Goal: Task Accomplishment & Management: Manage account settings

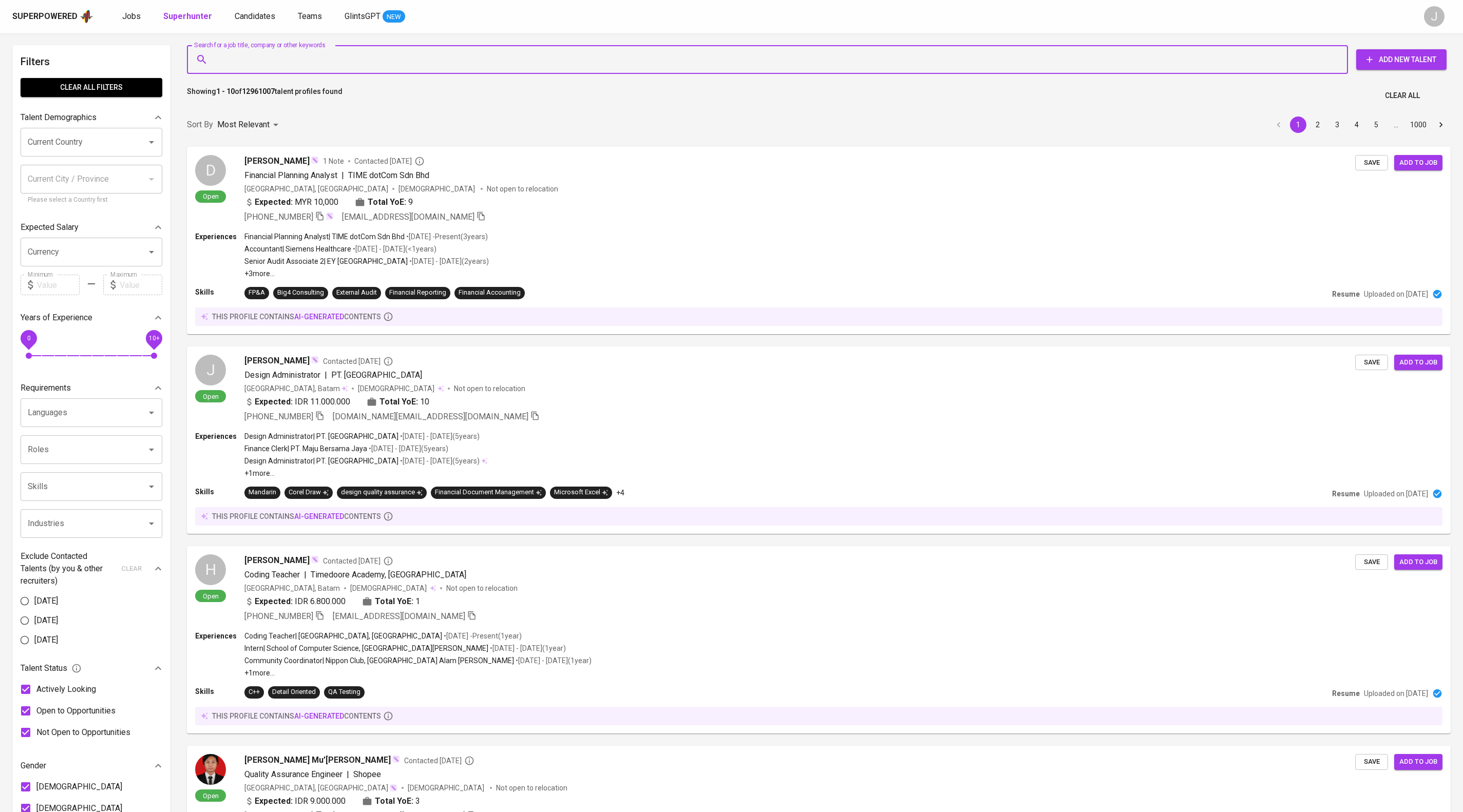
click at [264, 61] on input "Search for a job title, company or other keywords" at bounding box center [770, 59] width 1116 height 19
type input "[EMAIL_ADDRESS][DOMAIN_NAME]"
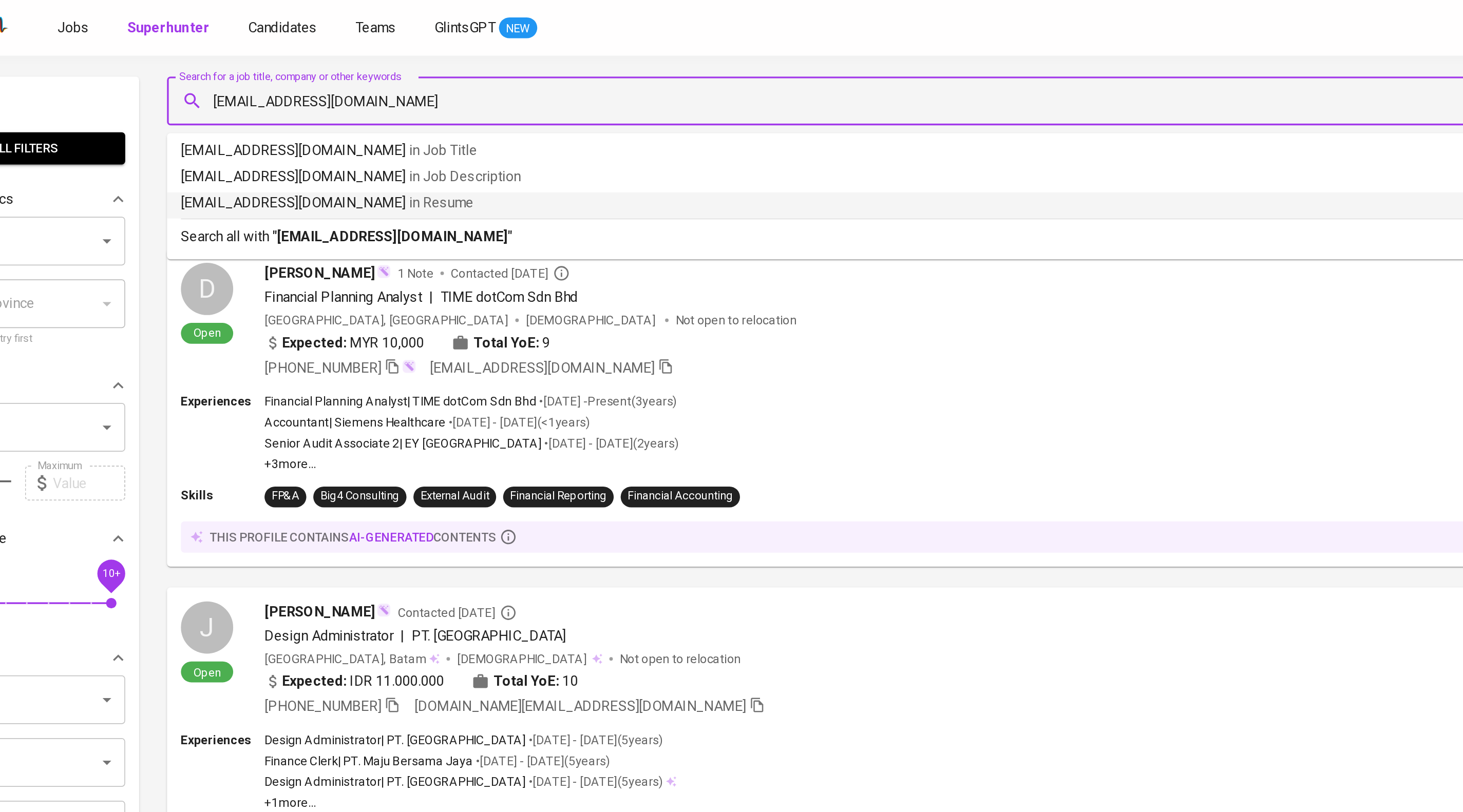
click at [357, 144] on b "[EMAIL_ADDRESS][DOMAIN_NAME]" at bounding box center [319, 139] width 136 height 10
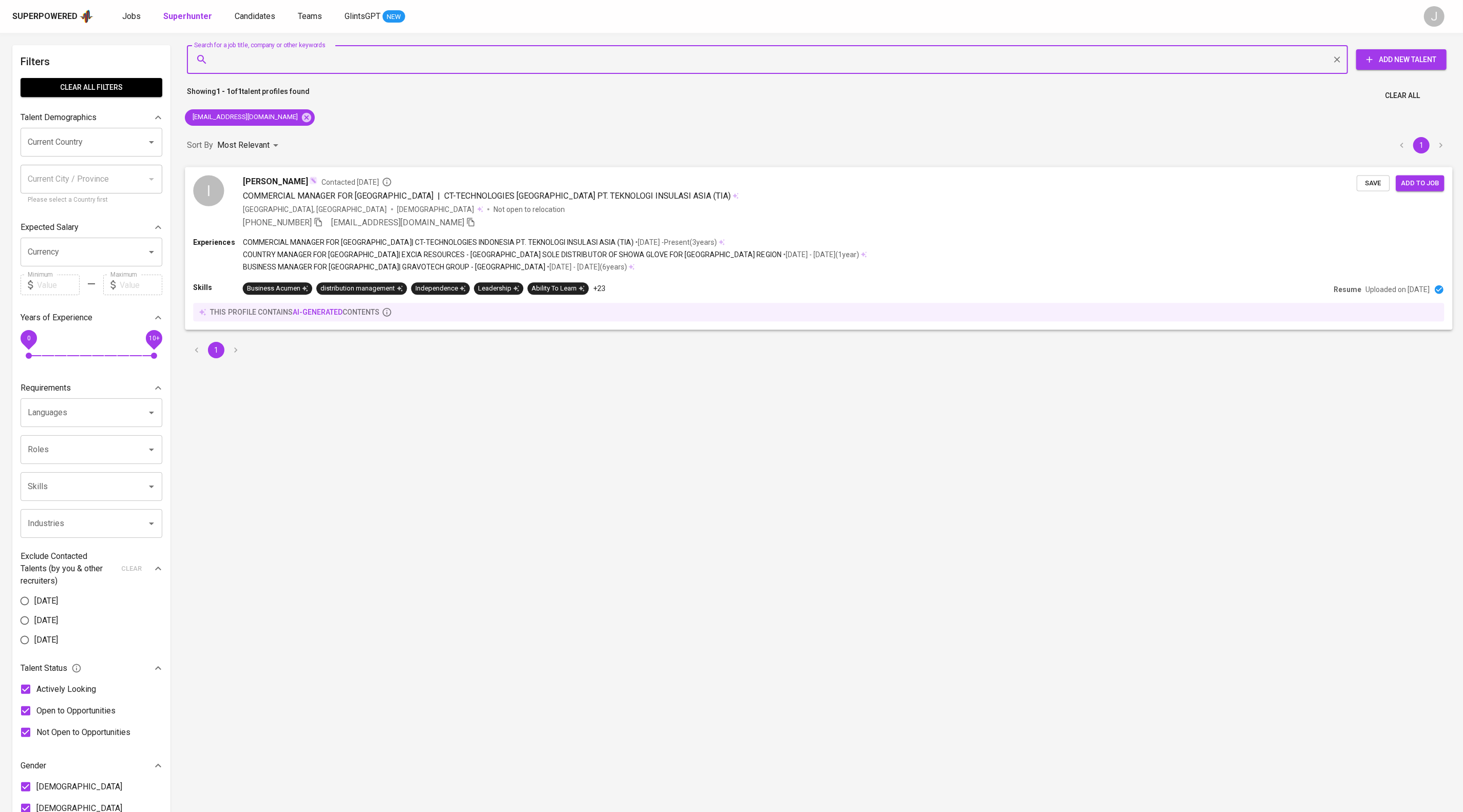
click at [1367, 189] on span "Save" at bounding box center [1373, 183] width 23 height 12
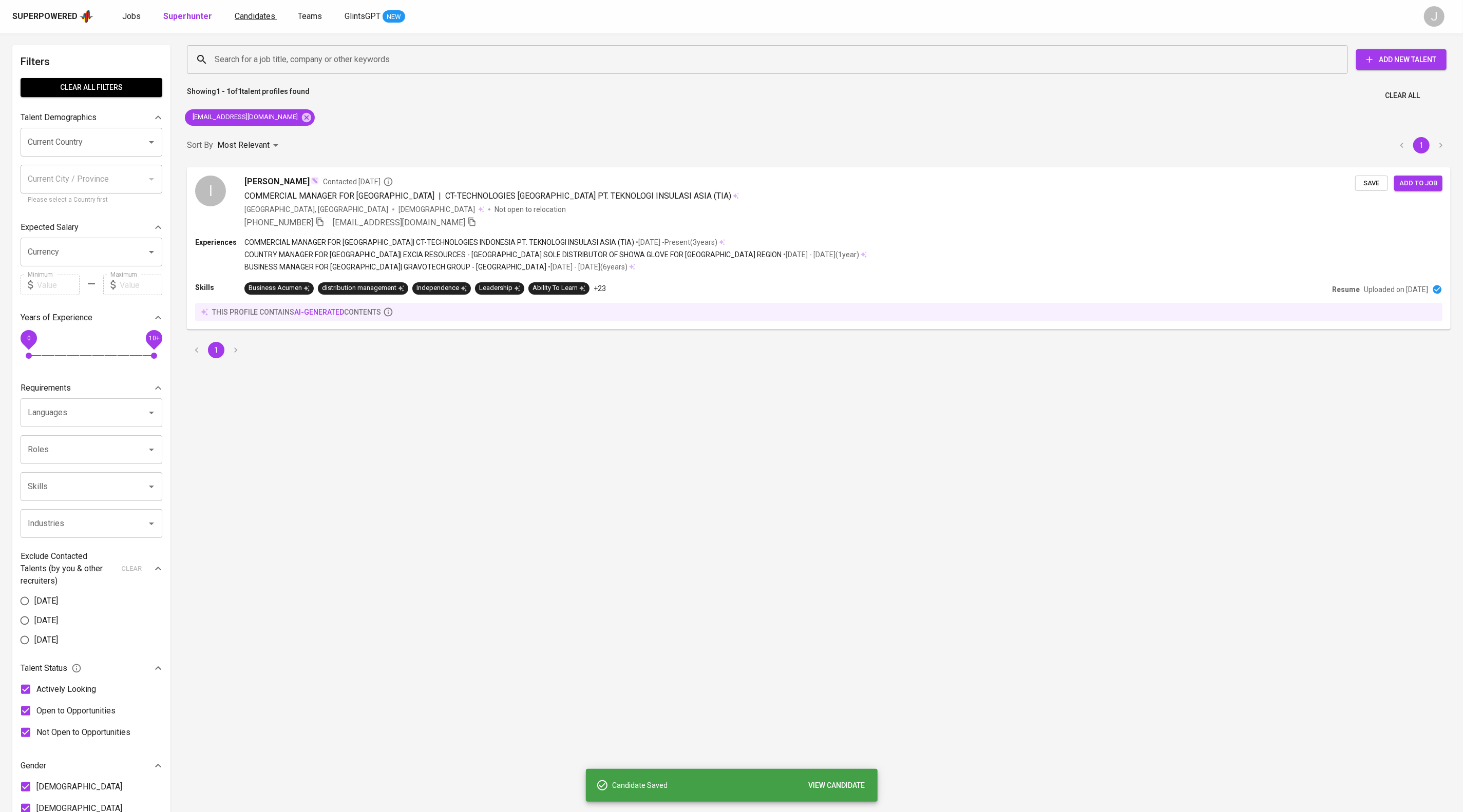
click at [277, 23] on link "Candidates" at bounding box center [256, 16] width 43 height 13
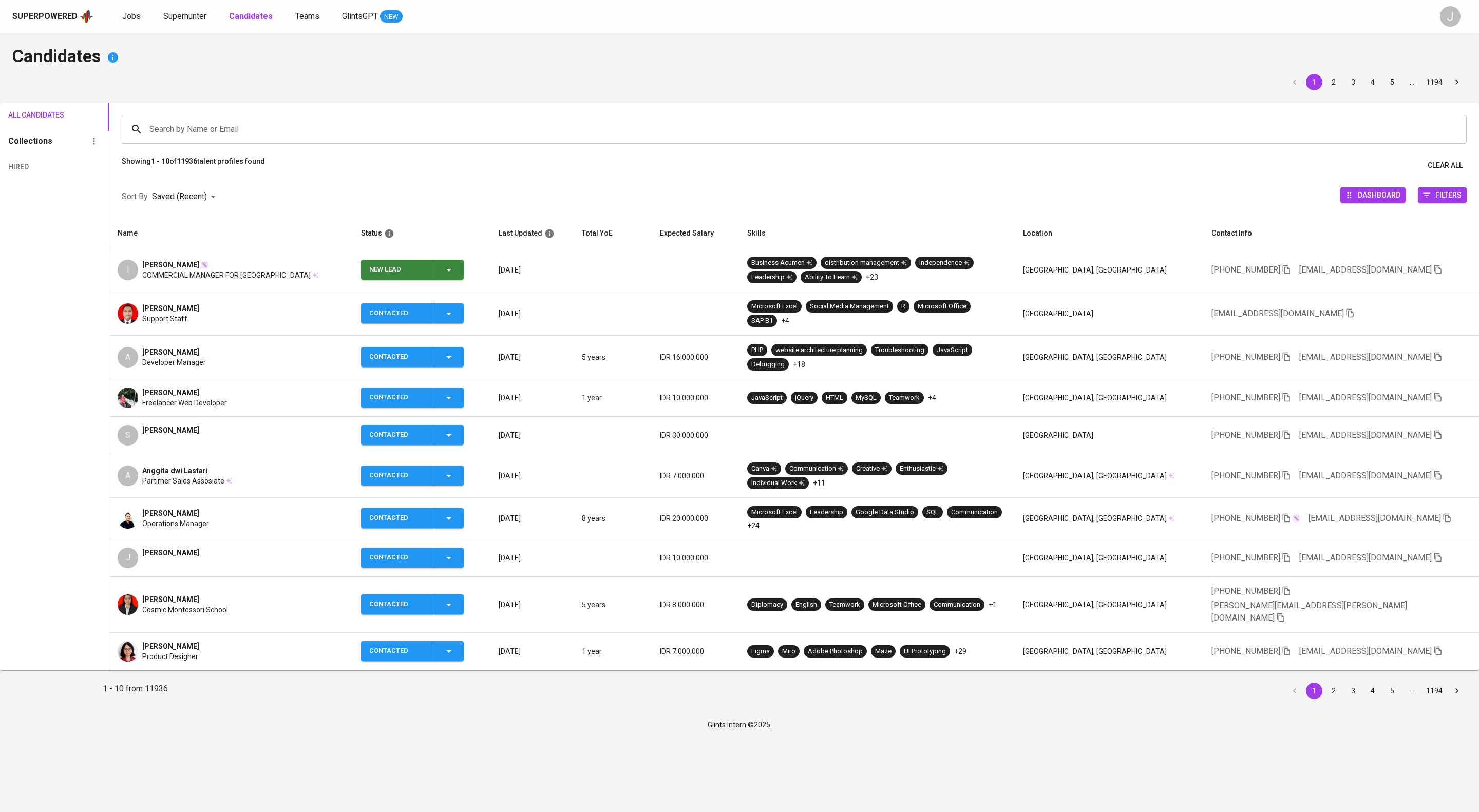
click at [455, 276] on icon "button" at bounding box center [448, 270] width 13 height 13
click at [430, 330] on li "Contacted" at bounding box center [432, 330] width 102 height 19
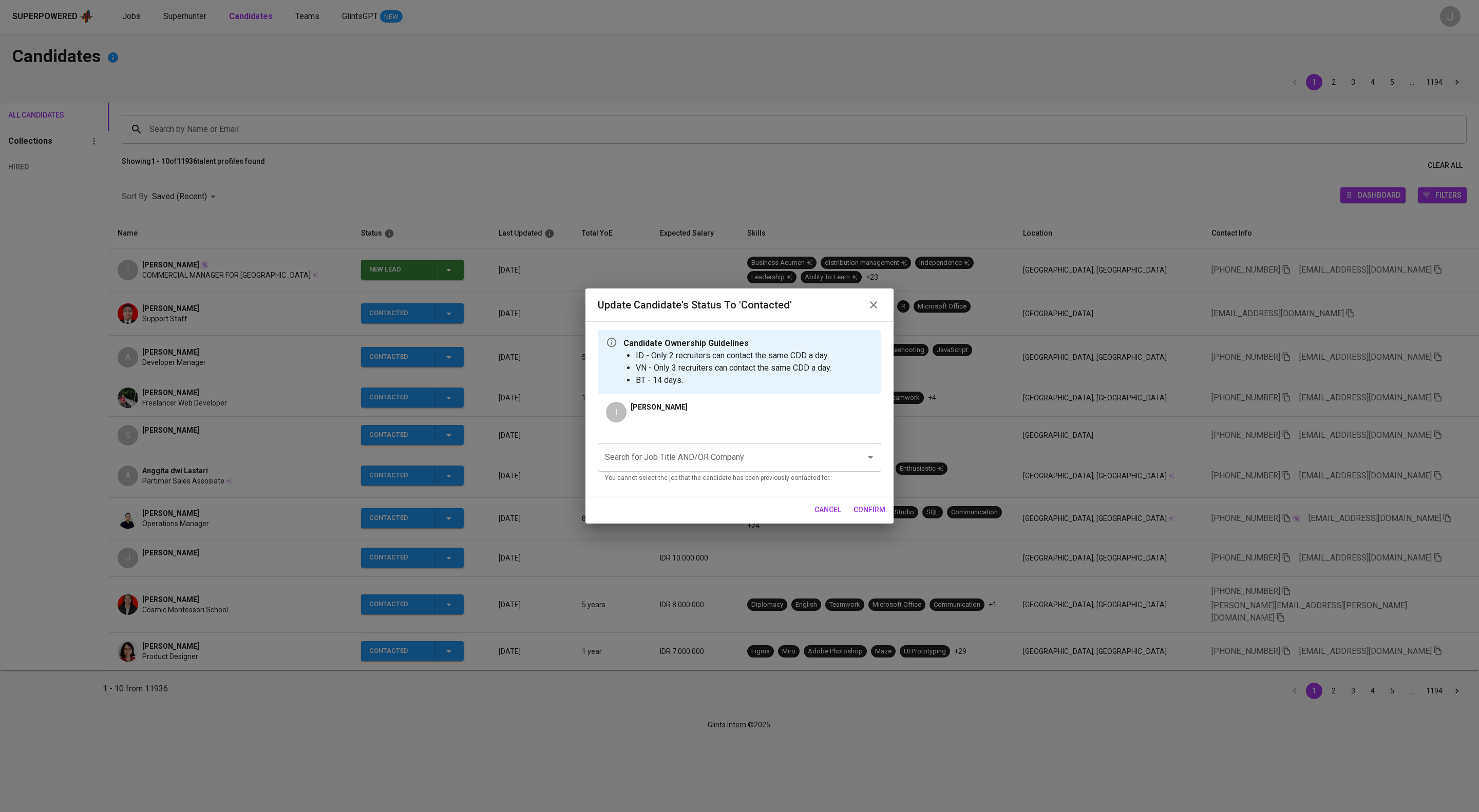
click at [653, 466] on input "Search for Job Title AND/OR Company" at bounding box center [725, 457] width 246 height 19
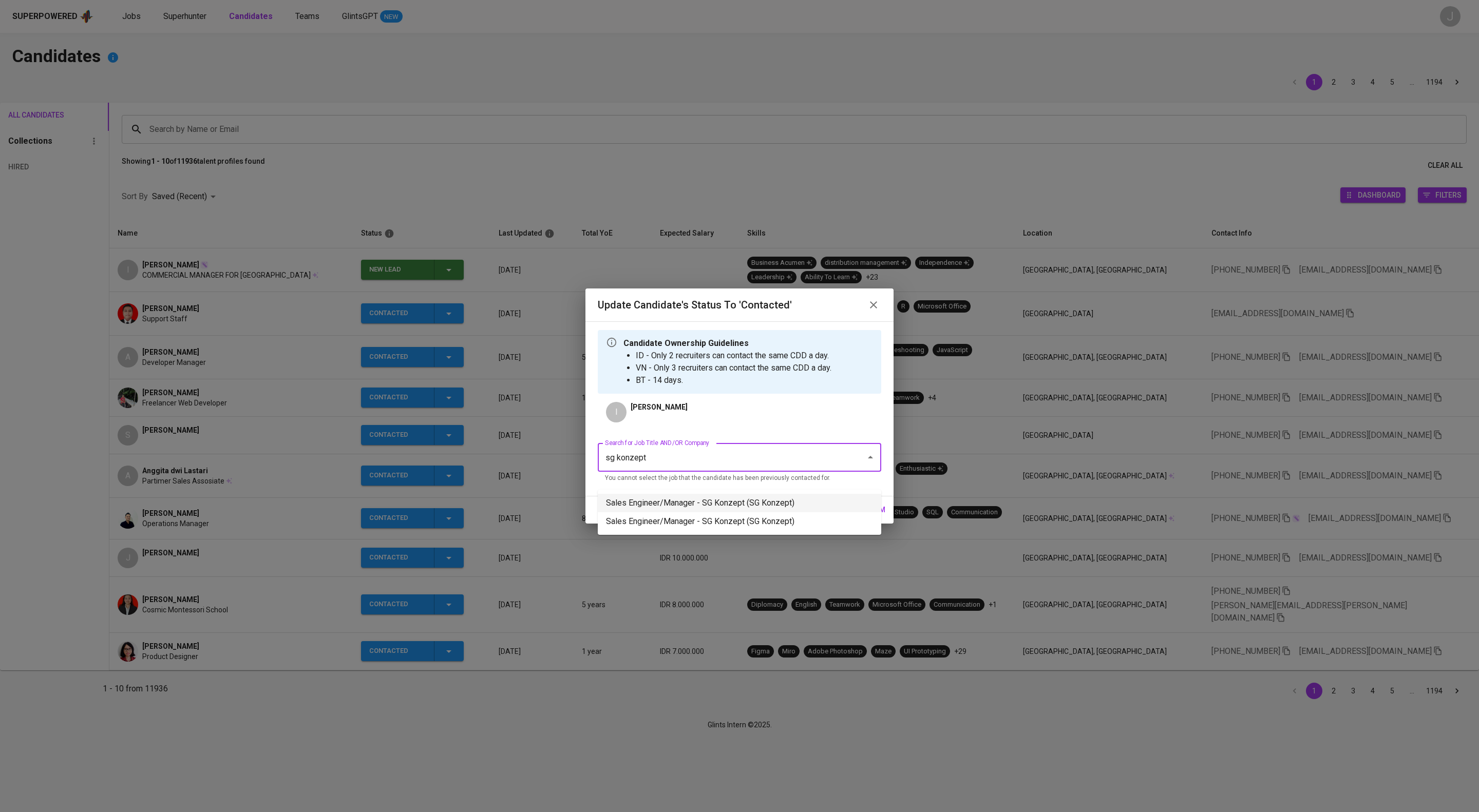
click at [669, 505] on li "Sales Engineer/Manager - SG Konzept (SG Konzept)" at bounding box center [739, 503] width 283 height 19
type input "sg konzept"
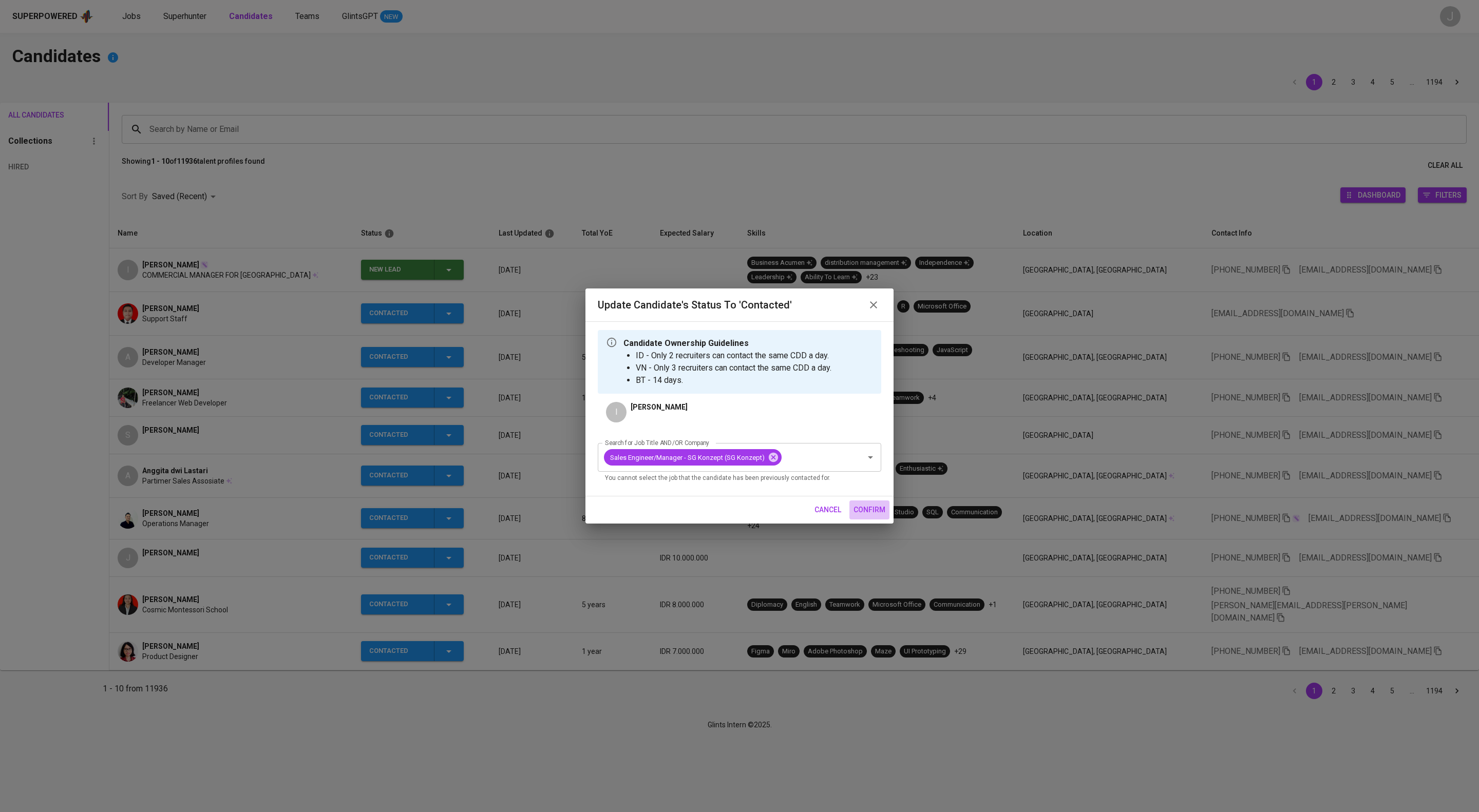
click at [859, 516] on span "confirm" at bounding box center [870, 509] width 32 height 13
